Goal: Find specific page/section: Find specific page/section

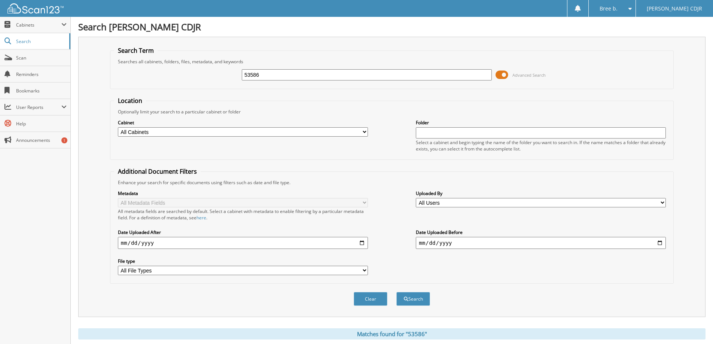
drag, startPoint x: 265, startPoint y: 74, endPoint x: -303, endPoint y: 70, distance: 568.3
type input "88501"
click at [396, 292] on button "Search" at bounding box center [413, 299] width 34 height 14
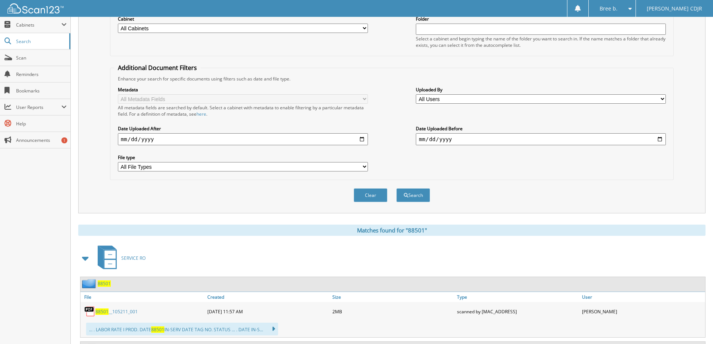
scroll to position [187, 0]
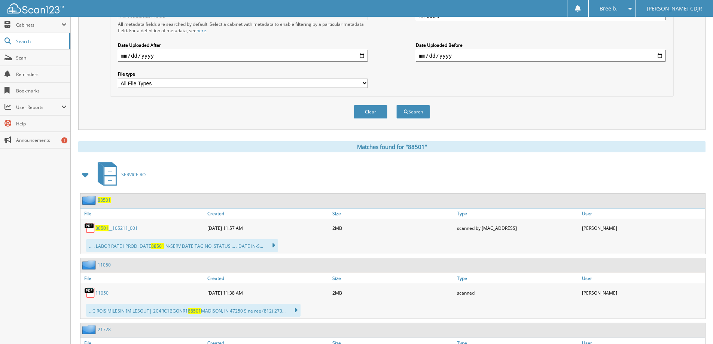
click at [112, 226] on link "88501 __105211_001" at bounding box center [116, 228] width 42 height 6
click at [187, 121] on div "Clear Search" at bounding box center [392, 112] width 564 height 30
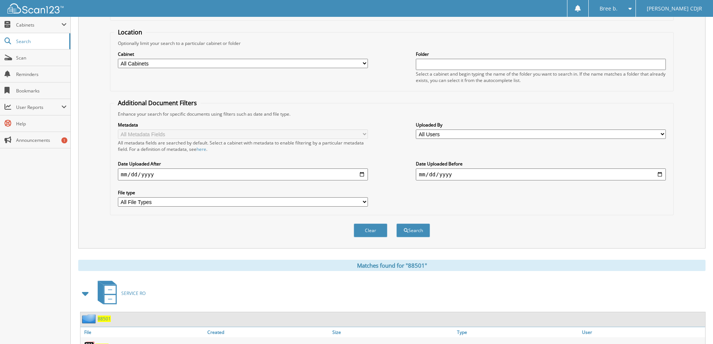
scroll to position [0, 0]
